Goal: Navigation & Orientation: Find specific page/section

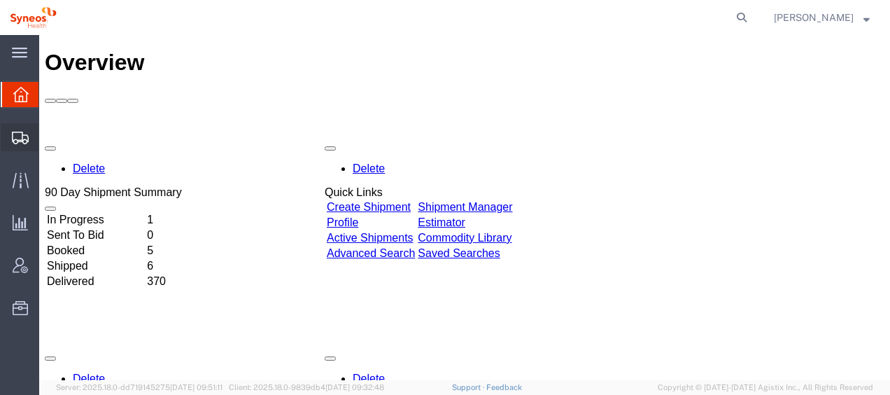
click at [0, 0] on span "Shipment Manager" at bounding box center [0, 0] width 0 height 0
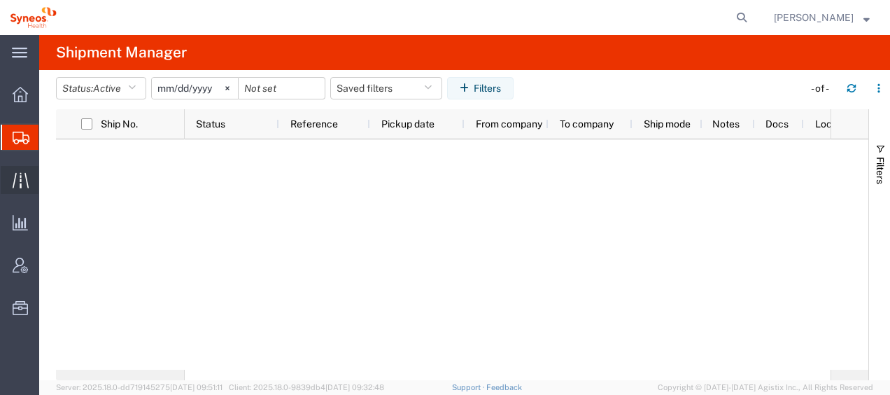
click at [48, 178] on span "Traffic" at bounding box center [43, 180] width 10 height 28
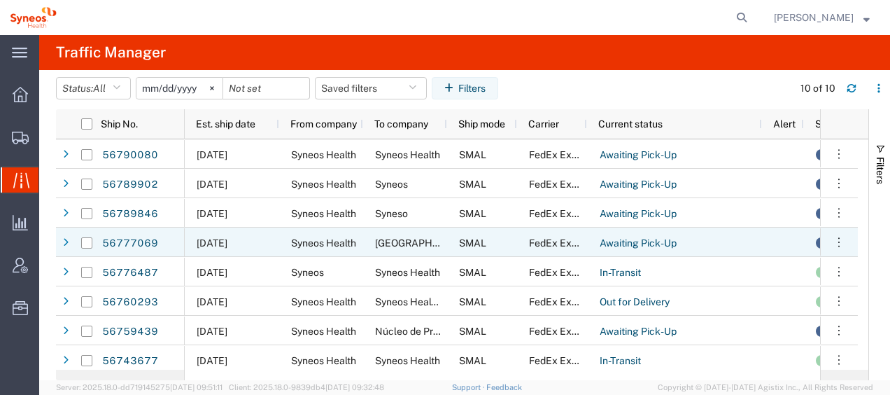
scroll to position [63, 0]
